Goal: Check status

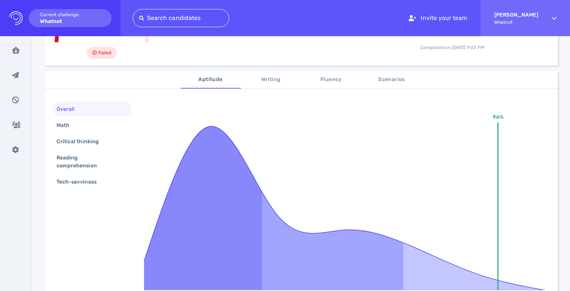
scroll to position [103, 0]
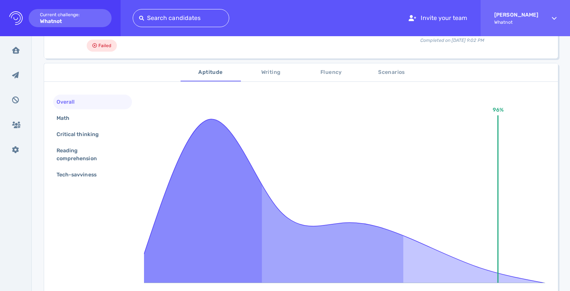
click at [79, 107] on div "Overall" at bounding box center [69, 101] width 29 height 11
click at [78, 119] on div "Math" at bounding box center [66, 118] width 23 height 11
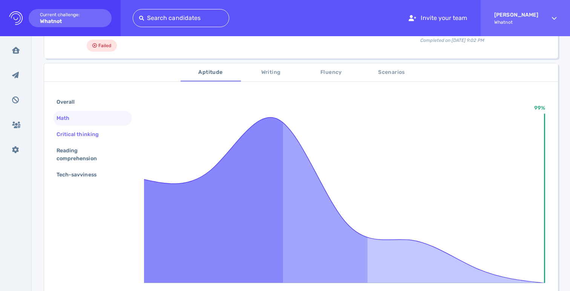
click at [81, 129] on div "Critical thinking" at bounding box center [81, 134] width 53 height 11
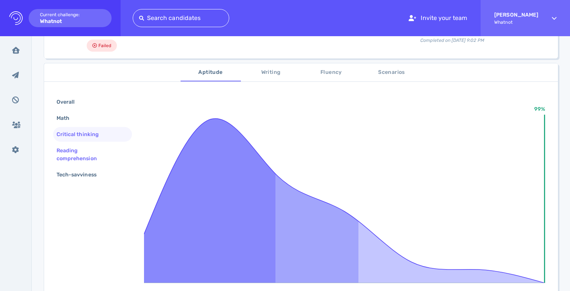
click at [84, 150] on div "Reading comprehension" at bounding box center [89, 154] width 69 height 19
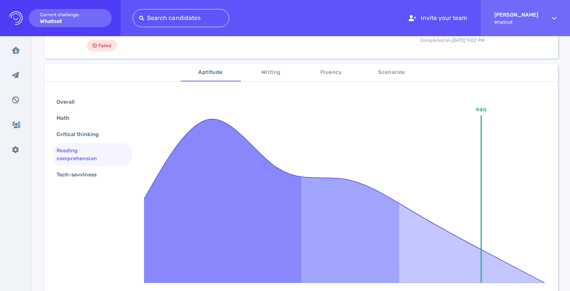
click at [87, 164] on div "Reading comprehension" at bounding box center [92, 154] width 79 height 23
click at [90, 172] on div "Tech-savviness" at bounding box center [80, 174] width 50 height 11
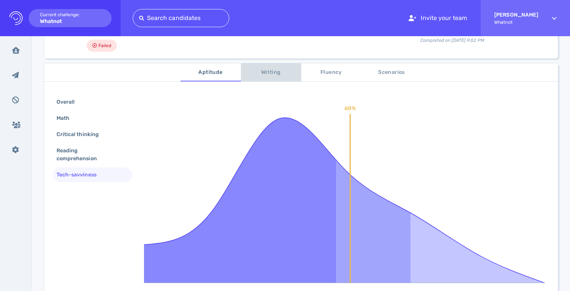
click at [263, 76] on span "Writing" at bounding box center [270, 72] width 51 height 9
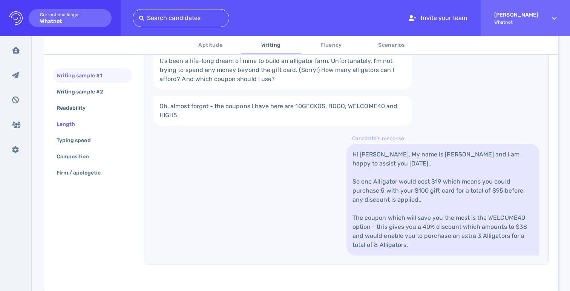
scroll to position [226, 0]
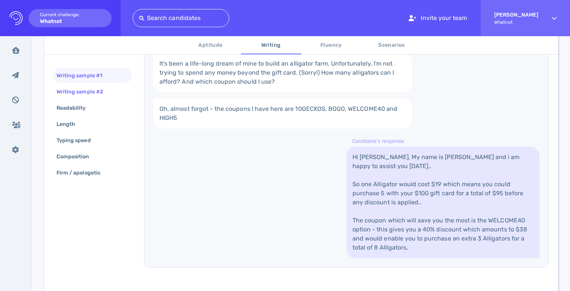
click at [77, 92] on div "Writing sample #2" at bounding box center [83, 91] width 57 height 11
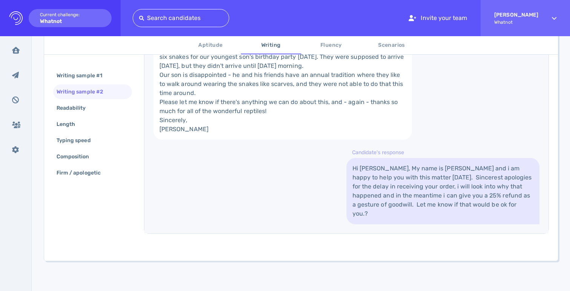
scroll to position [305, 0]
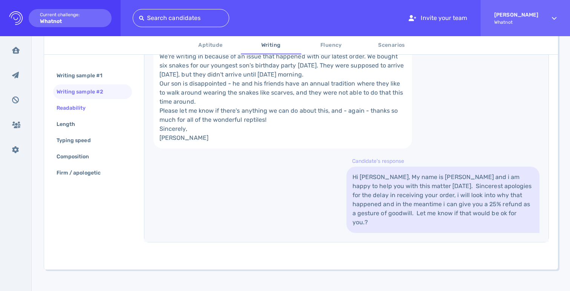
click at [84, 104] on div "Readability" at bounding box center [75, 107] width 40 height 11
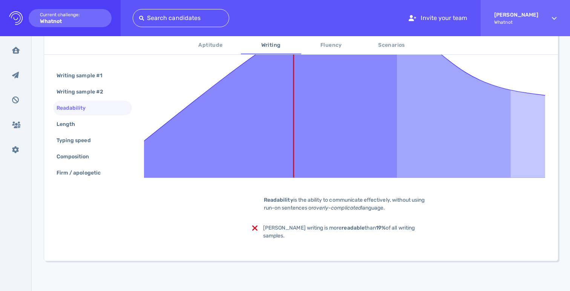
scroll to position [200, 0]
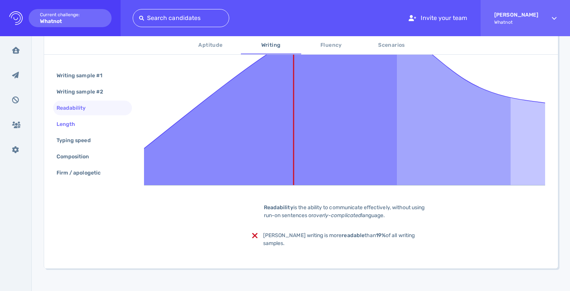
click at [91, 118] on div "Length" at bounding box center [92, 124] width 79 height 15
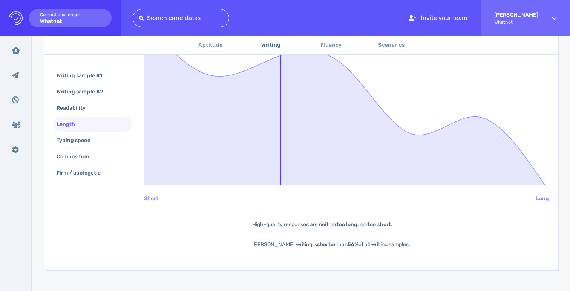
scroll to position [209, 0]
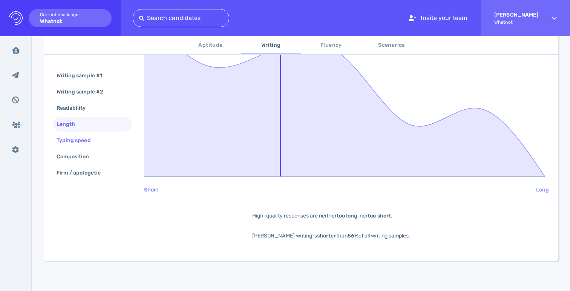
click at [100, 145] on div "Typing speed" at bounding box center [92, 140] width 79 height 15
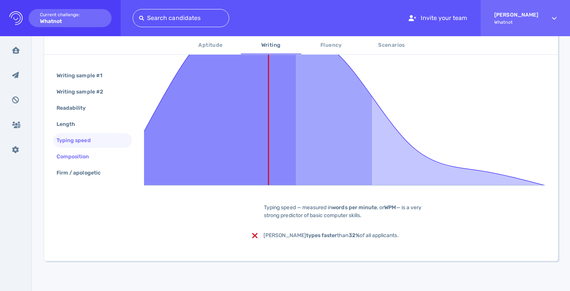
scroll to position [200, 0]
click at [105, 160] on div "Composition" at bounding box center [92, 156] width 79 height 15
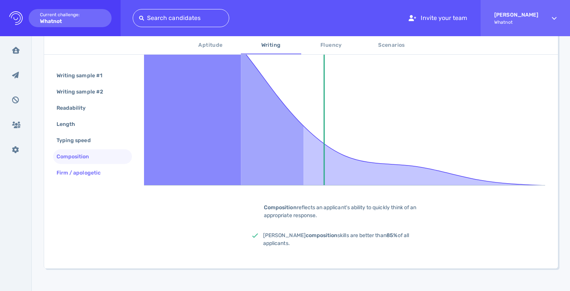
click at [113, 177] on div "Firm / apologetic" at bounding box center [92, 172] width 79 height 15
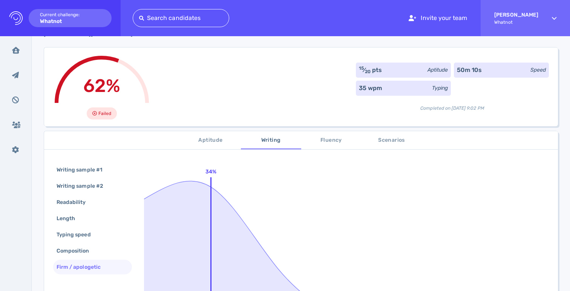
scroll to position [0, 0]
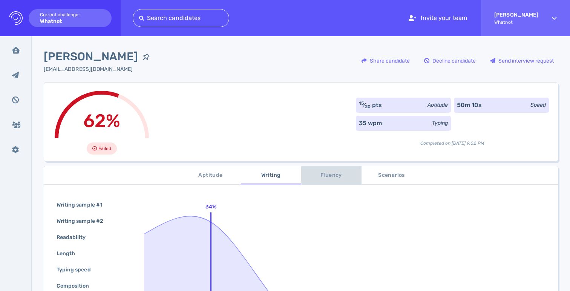
click at [329, 171] on span "Fluency" at bounding box center [331, 175] width 51 height 9
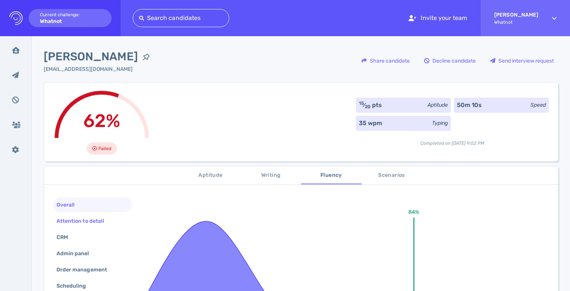
click at [92, 225] on div "Attention to detail" at bounding box center [84, 220] width 58 height 11
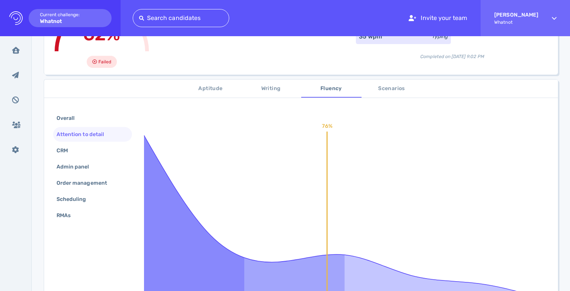
scroll to position [90, 0]
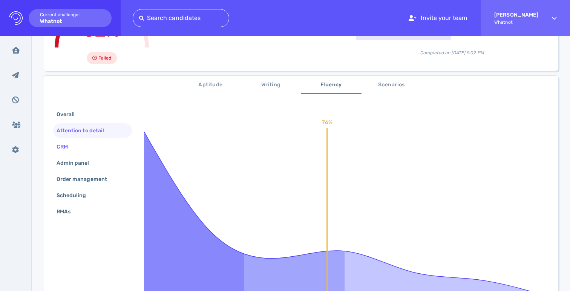
click at [101, 148] on div "CRM" at bounding box center [92, 146] width 79 height 15
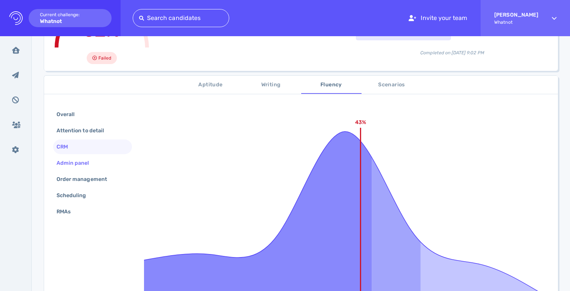
click at [102, 163] on div "Admin panel" at bounding box center [92, 163] width 79 height 15
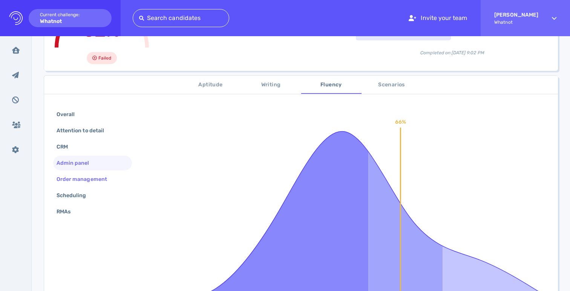
click at [115, 181] on div "Order management" at bounding box center [92, 179] width 79 height 15
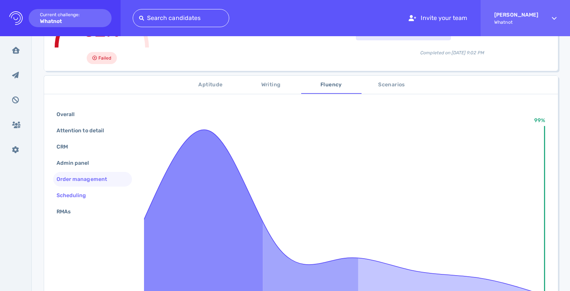
click at [107, 196] on div "Scheduling" at bounding box center [92, 195] width 79 height 15
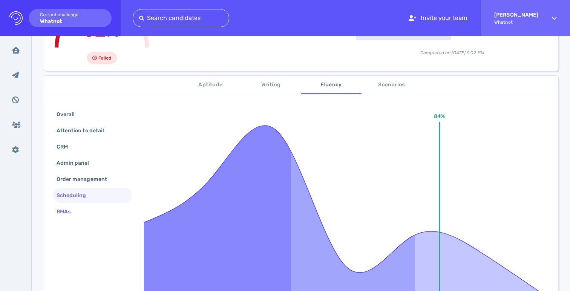
click at [97, 211] on div "RMAs" at bounding box center [92, 211] width 79 height 15
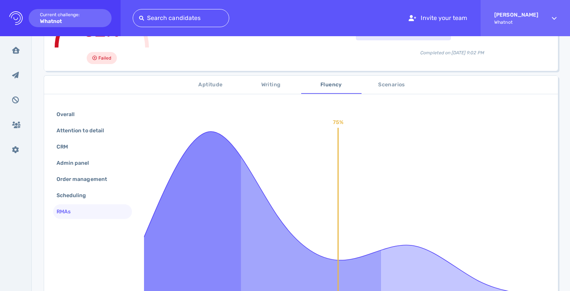
drag, startPoint x: 390, startPoint y: 80, endPoint x: 371, endPoint y: 90, distance: 21.9
click at [390, 80] on button "Scenarios" at bounding box center [391, 85] width 60 height 18
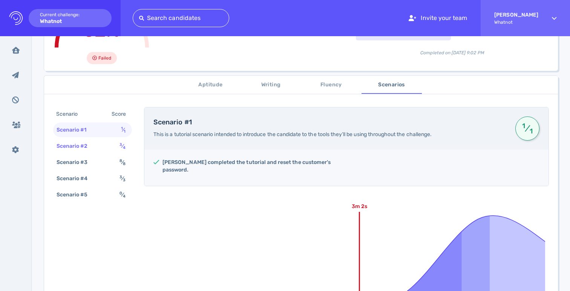
click at [103, 148] on div "Scenario #2 3 ⁄ 4" at bounding box center [92, 146] width 79 height 15
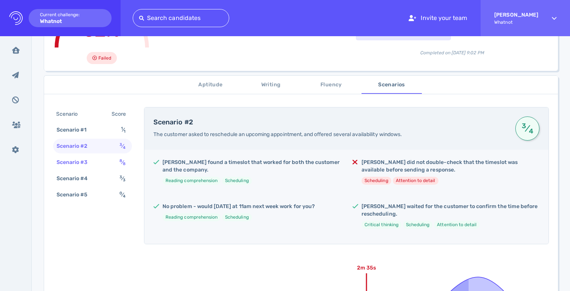
click at [108, 161] on div "Scenario #3 8 ⁄ 8" at bounding box center [92, 162] width 79 height 15
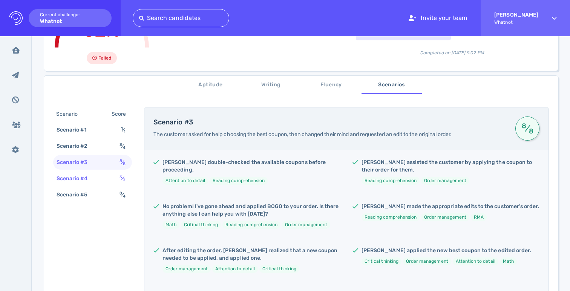
click at [96, 177] on div "Scenario #4" at bounding box center [76, 178] width 42 height 11
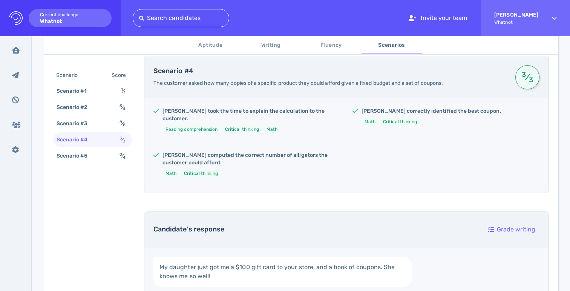
scroll to position [143, 0]
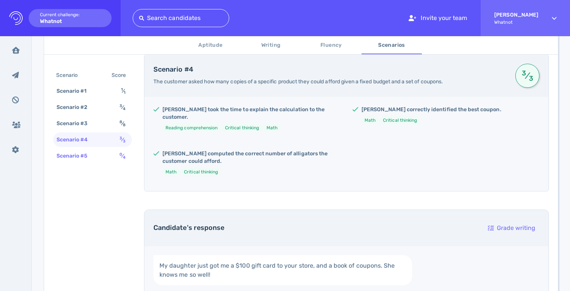
click at [100, 157] on div "Scenario #5 0 ⁄ 4" at bounding box center [92, 155] width 79 height 15
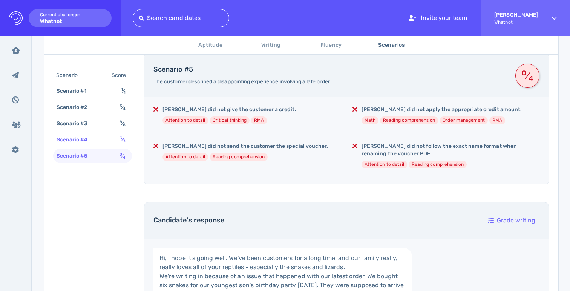
click at [113, 139] on div "Scenario #4 3 ⁄ 3" at bounding box center [92, 139] width 79 height 15
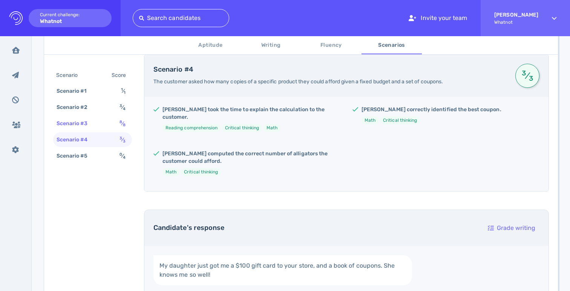
click at [112, 130] on div "Scenario #3 8 ⁄ 8" at bounding box center [92, 123] width 79 height 15
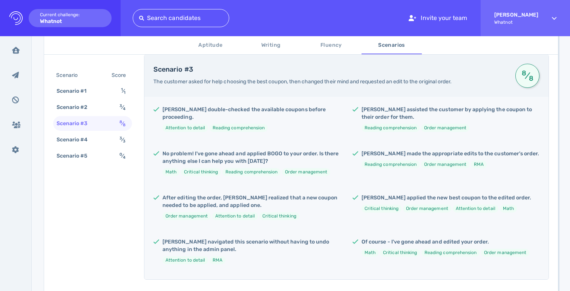
click at [108, 116] on div "Scenario Score Scenario #1 1 ⁄ 1 Scenario #2 3 ⁄ 4 Scenario #3 8 ⁄ 8 Scenario #…" at bounding box center [92, 116] width 79 height 96
click at [112, 104] on div "Scenario #2 3 ⁄ 4" at bounding box center [92, 107] width 79 height 15
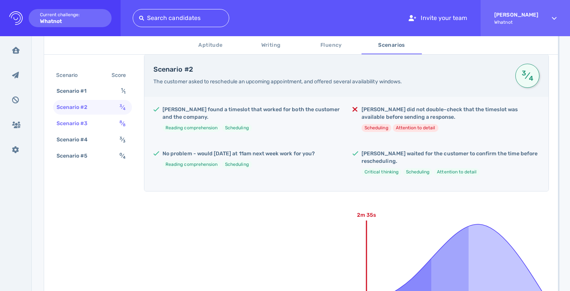
click at [111, 121] on div "Scenario #3 8 ⁄ 8" at bounding box center [92, 123] width 79 height 15
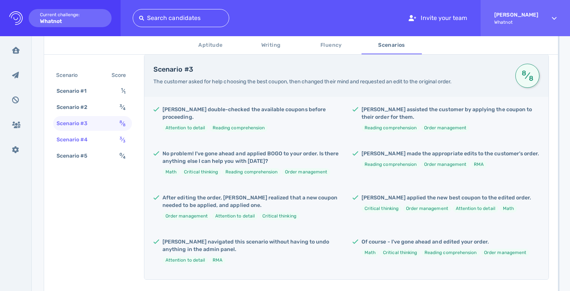
click at [116, 138] on div "Scenario #4 3 ⁄ 3" at bounding box center [92, 139] width 79 height 15
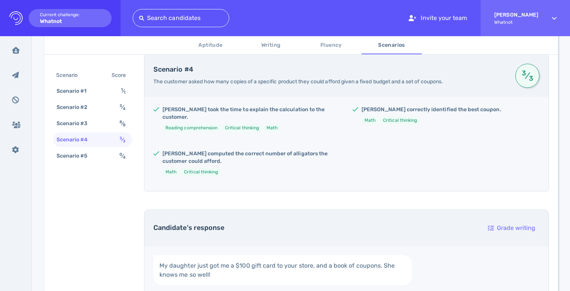
click at [118, 146] on div "Scenario #4 3 ⁄ 3" at bounding box center [92, 139] width 79 height 15
